Goal: Find contact information: Find contact information

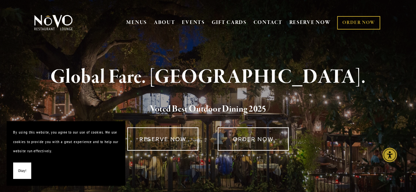
click at [156, 29] on div "MENUS [GEOGRAPHIC_DATA] LUNCH LATE LUNCH DINNER KID'S DESSERT WINE COCKTAILS BE…" at bounding box center [253, 22] width 260 height 13
click at [258, 23] on link "CONTACT" at bounding box center [267, 22] width 29 height 12
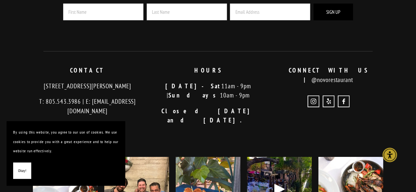
scroll to position [989, 0]
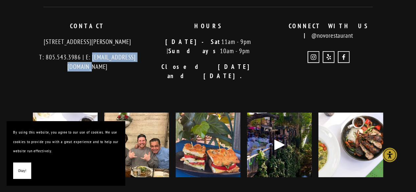
drag, startPoint x: 139, startPoint y: 68, endPoint x: 47, endPoint y: 76, distance: 92.7
click at [47, 76] on div "CONTACT 726 Higuera Street San Luis Obispo, CA 93401 T: 805.543.3986 | E: info@…" at bounding box center [87, 46] width 120 height 61
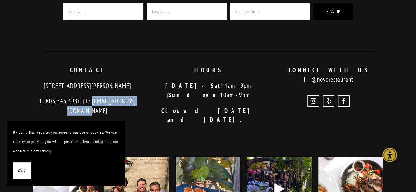
scroll to position [924, 0]
